Goal: Find specific page/section: Find specific page/section

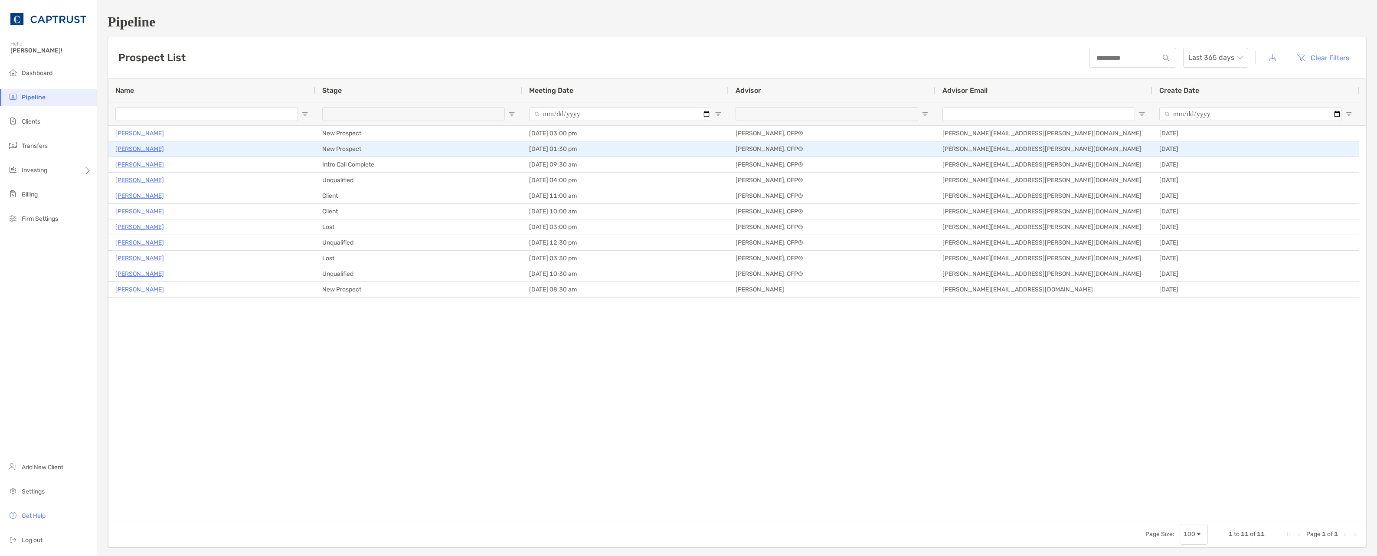
click at [134, 148] on p "Gary Wilson" at bounding box center [139, 149] width 49 height 11
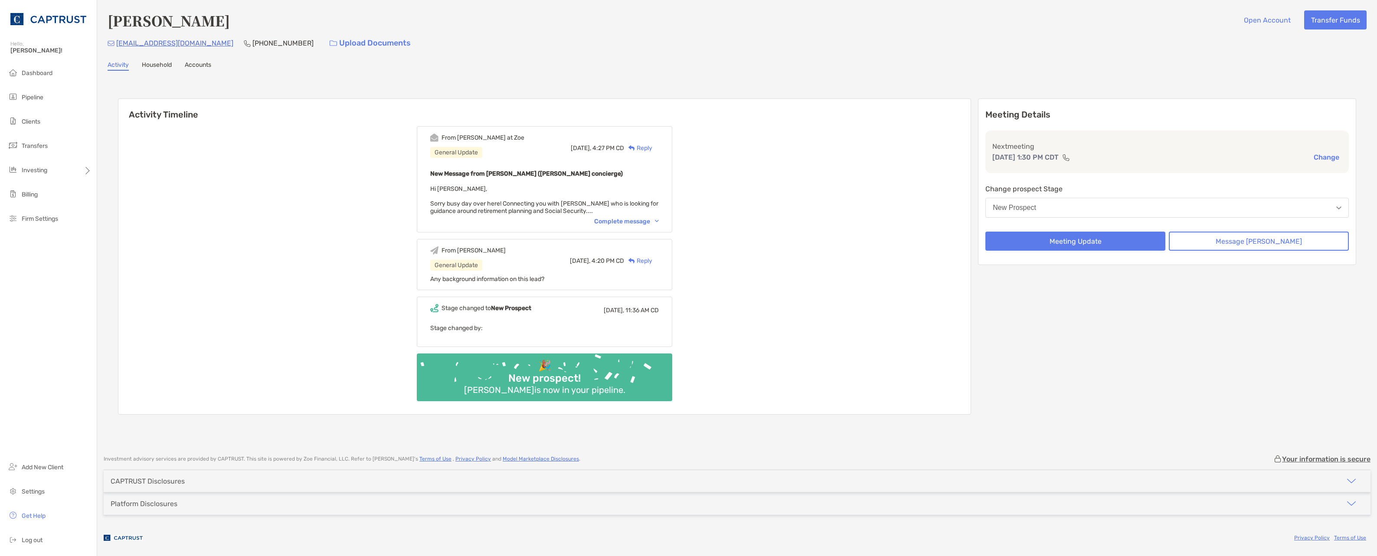
click at [627, 221] on div "Complete message" at bounding box center [626, 221] width 65 height 7
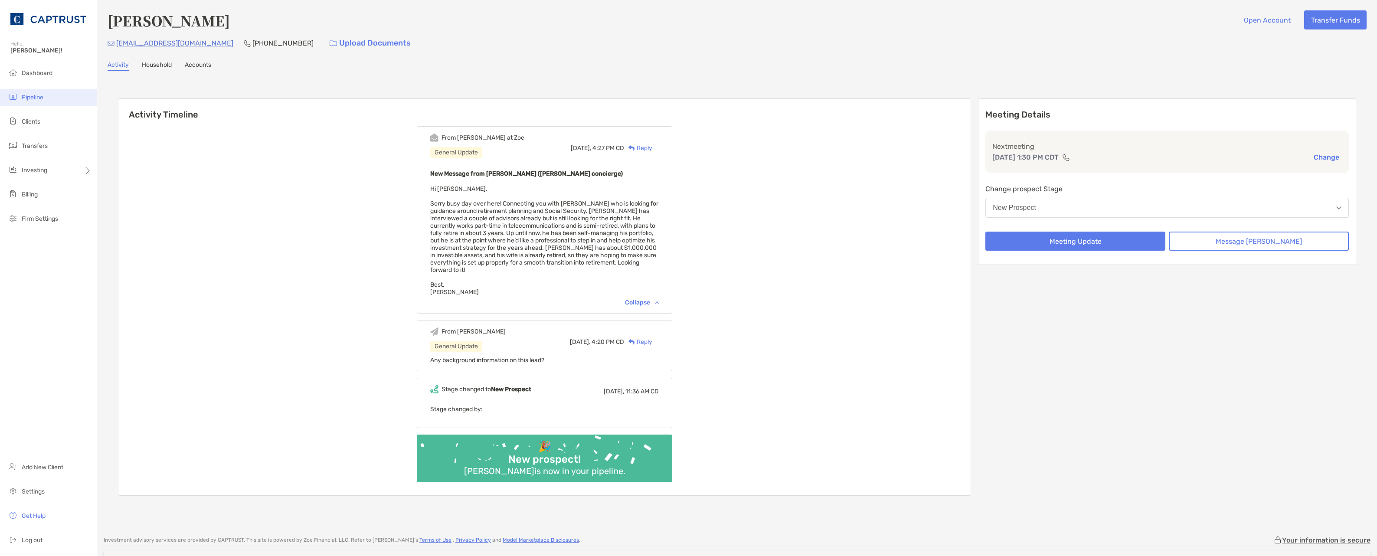
click at [35, 99] on span "Pipeline" at bounding box center [33, 97] width 22 height 7
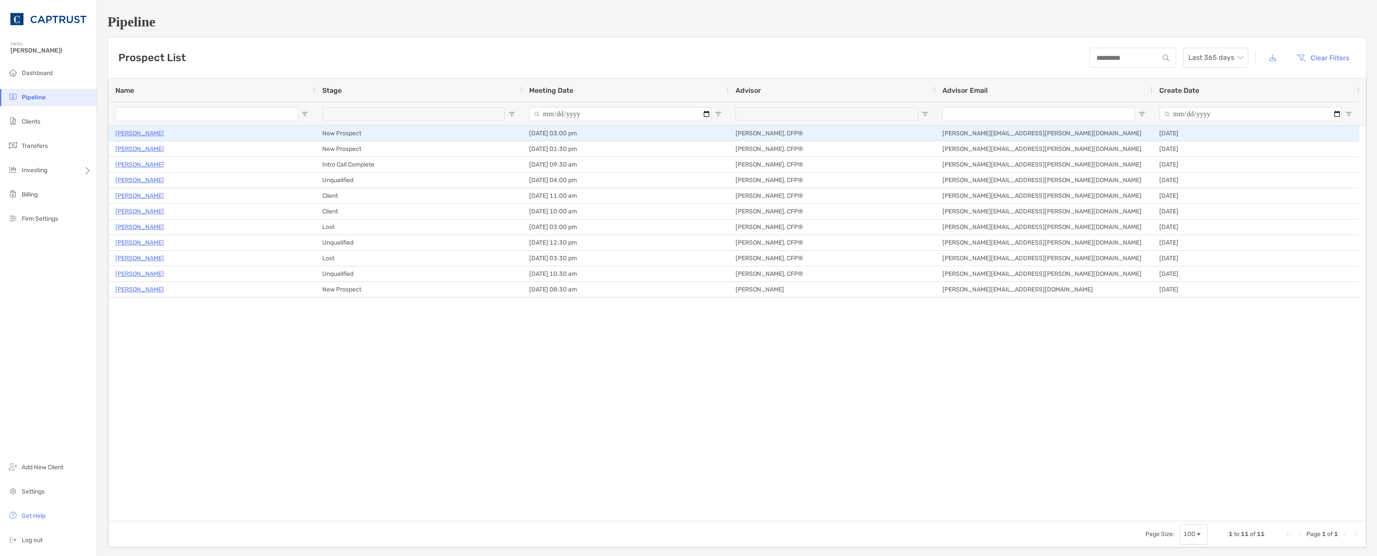
click at [131, 134] on p "[PERSON_NAME]" at bounding box center [139, 133] width 49 height 11
